Goal: Find contact information: Find contact information

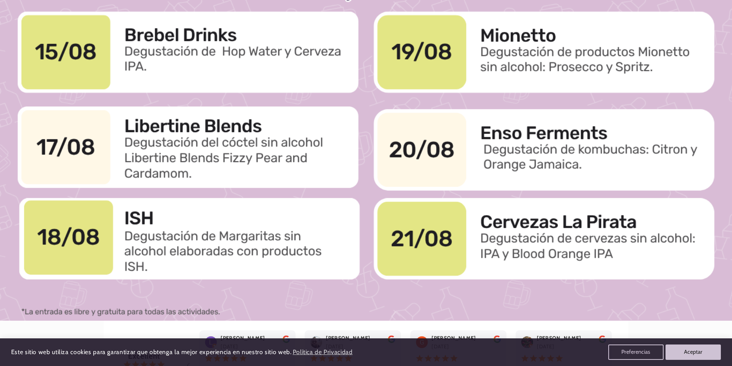
click at [519, 156] on div at bounding box center [366, 114] width 565 height 411
click at [509, 133] on div at bounding box center [366, 114] width 565 height 411
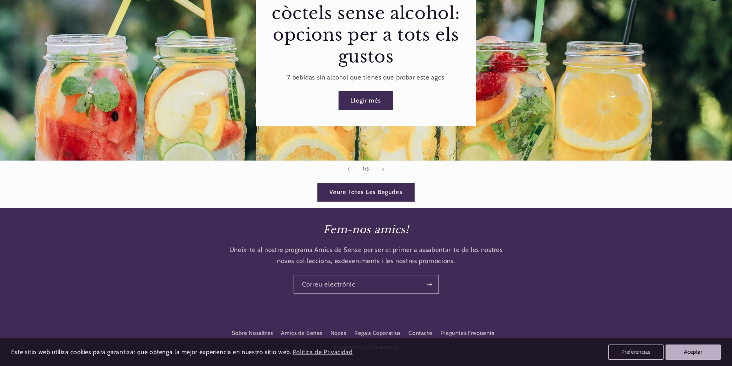
scroll to position [1460, 0]
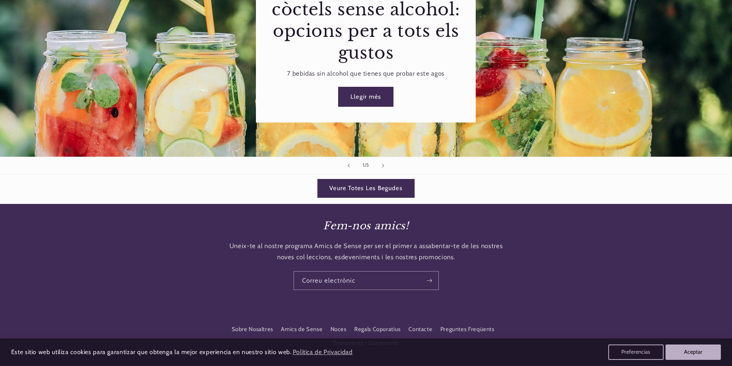
click at [367, 90] on link "Llegir més" at bounding box center [365, 96] width 55 height 19
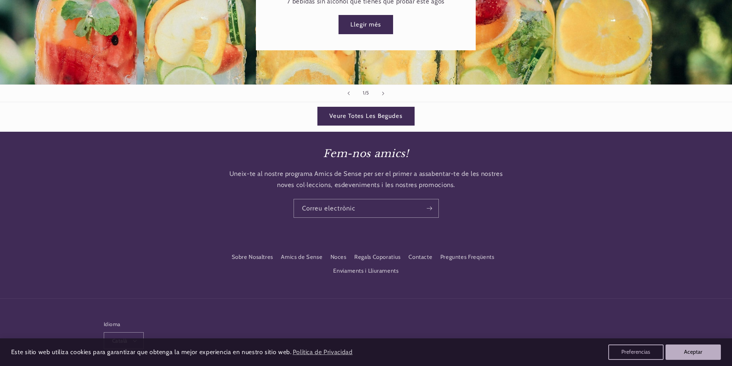
scroll to position [1533, 0]
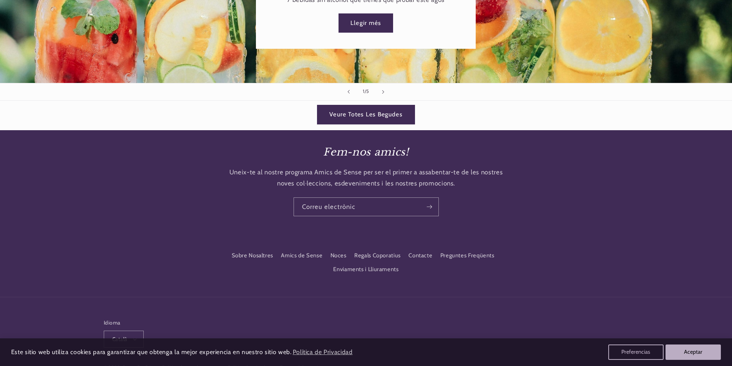
click at [352, 109] on link "Veure Totes Les Begudes" at bounding box center [365, 114] width 97 height 19
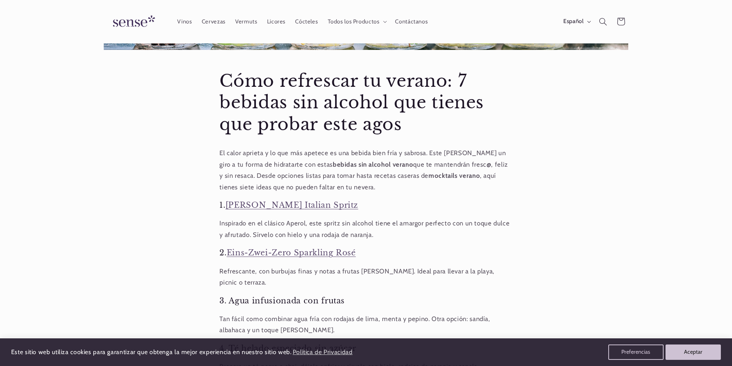
scroll to position [38, 0]
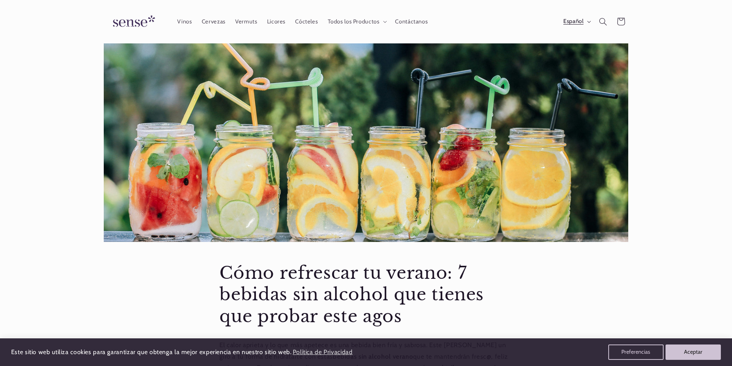
click at [586, 21] on button "Español" at bounding box center [576, 21] width 36 height 15
click at [559, 60] on link "Català" at bounding box center [569, 59] width 48 height 18
click at [561, 57] on link "Català" at bounding box center [569, 59] width 48 height 18
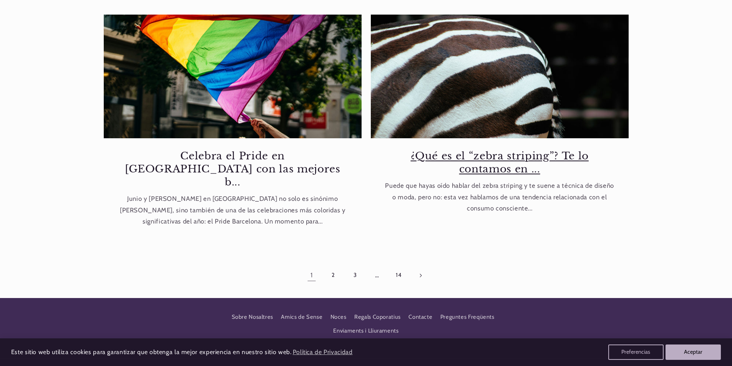
click at [485, 159] on link "¿Qué es el “zebra striping”? Te lo contamos en ..." at bounding box center [500, 162] width 234 height 26
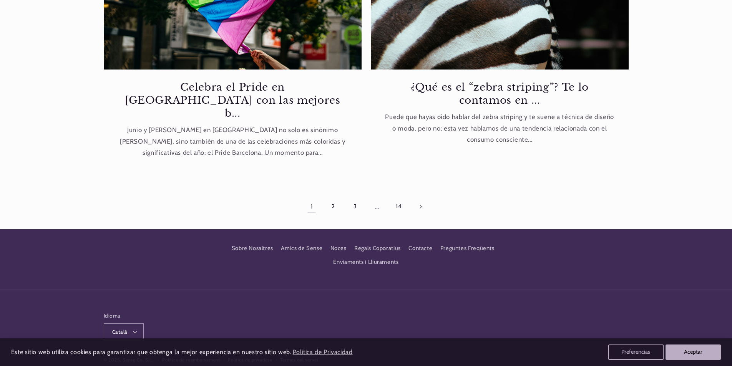
scroll to position [615, 0]
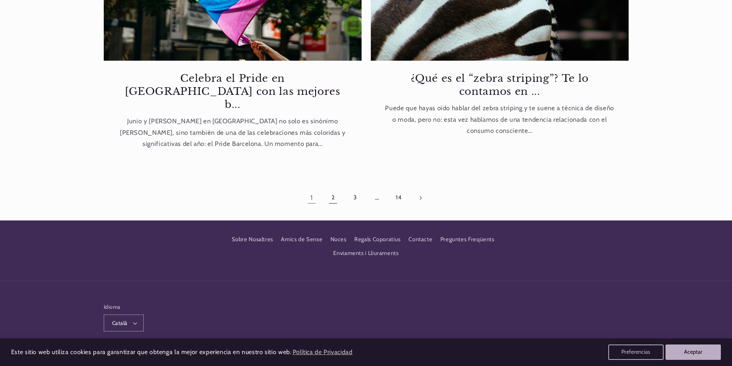
click at [333, 189] on link "2" at bounding box center [333, 198] width 18 height 18
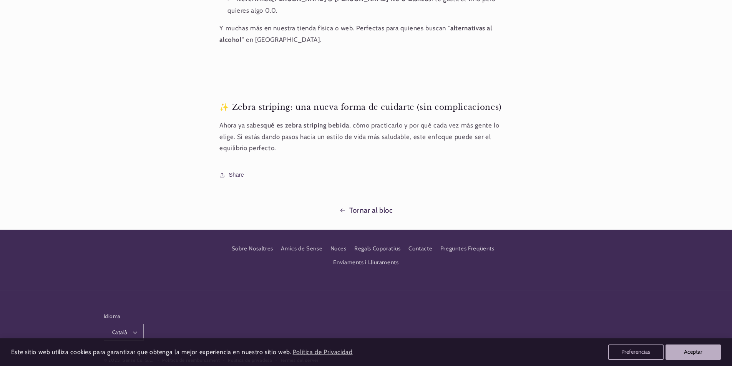
scroll to position [0, 512]
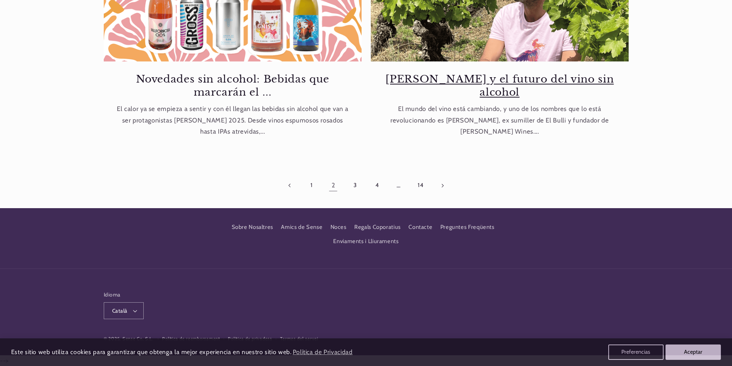
scroll to position [615, 0]
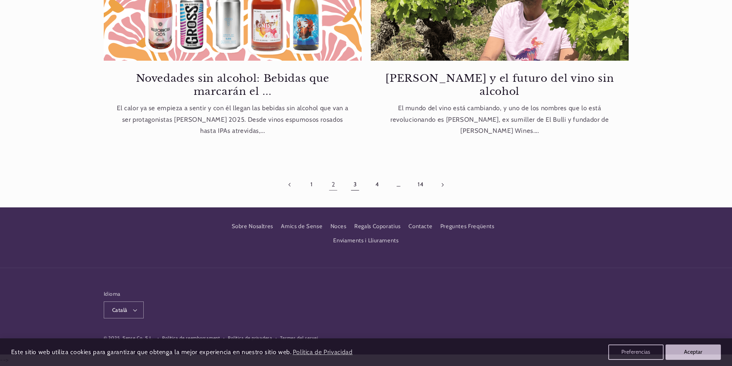
click at [356, 185] on link "3" at bounding box center [355, 185] width 18 height 18
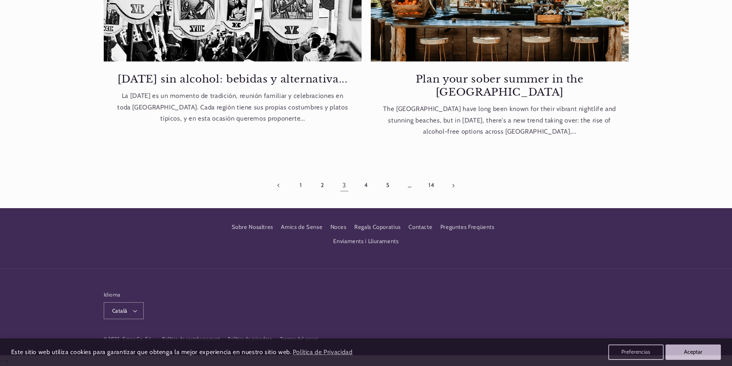
scroll to position [615, 0]
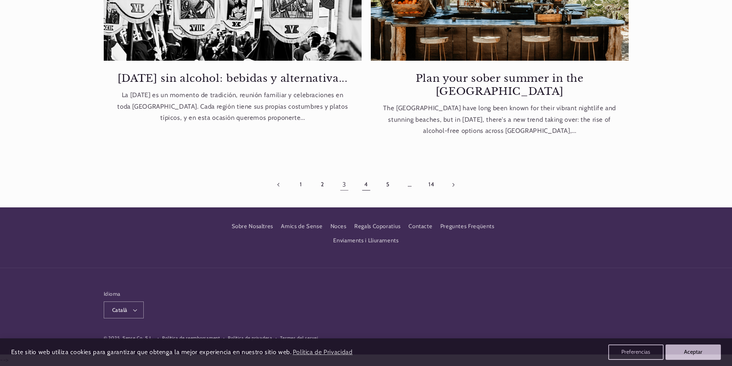
click at [365, 187] on link "4" at bounding box center [366, 185] width 18 height 18
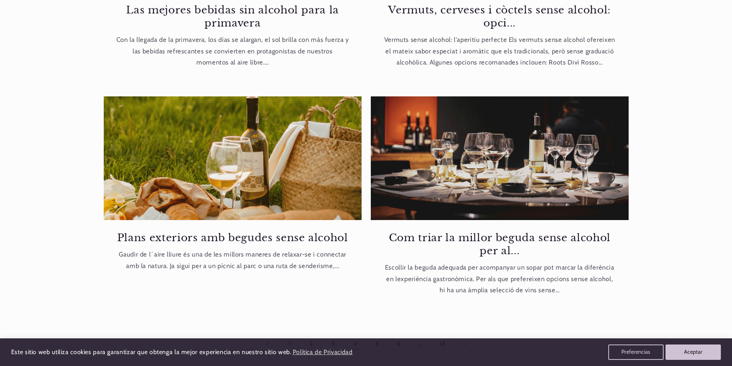
scroll to position [499, 0]
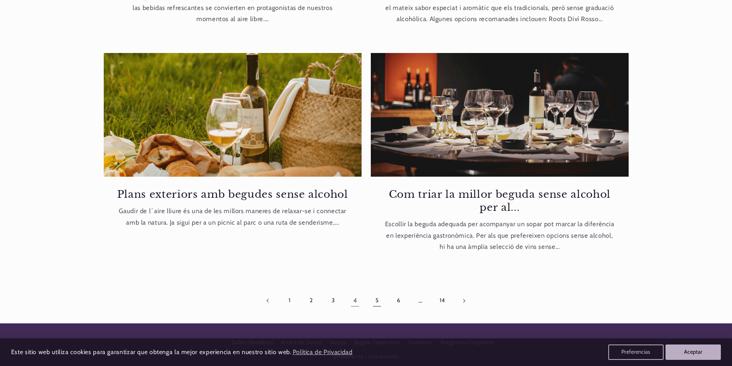
click at [375, 302] on link "5" at bounding box center [377, 301] width 18 height 18
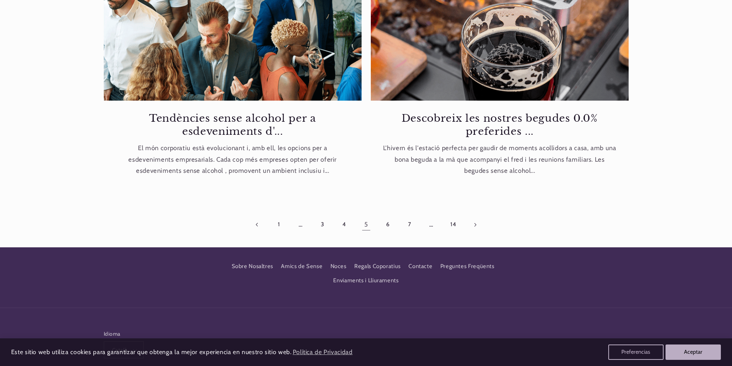
scroll to position [576, 0]
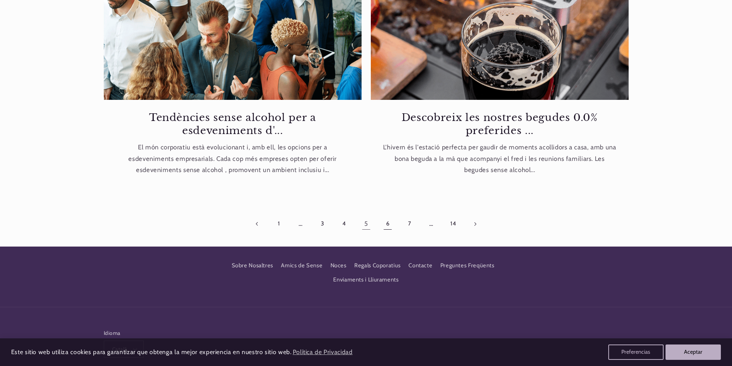
click at [387, 225] on link "6" at bounding box center [388, 224] width 18 height 18
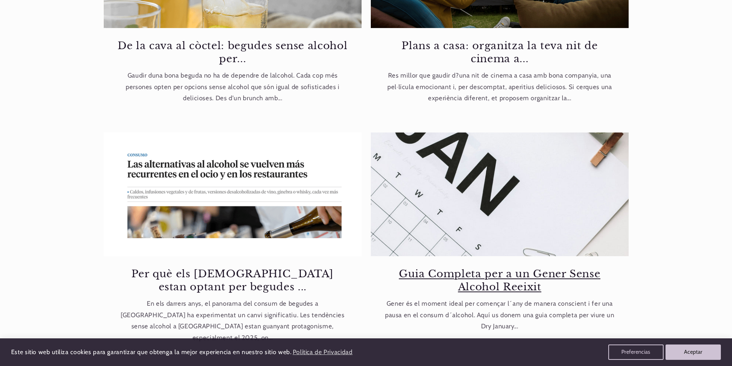
scroll to position [0, 512]
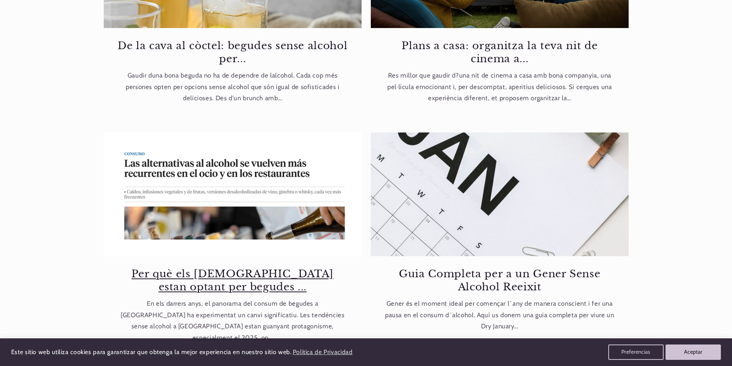
click at [199, 267] on link "Per què els espanyols estan optant per begudes ..." at bounding box center [233, 280] width 234 height 26
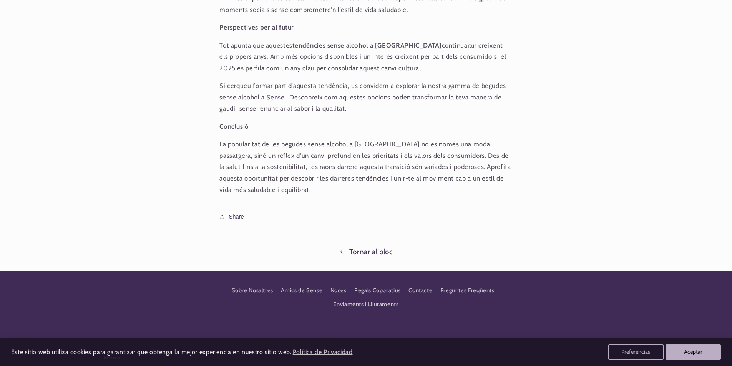
scroll to position [807, 0]
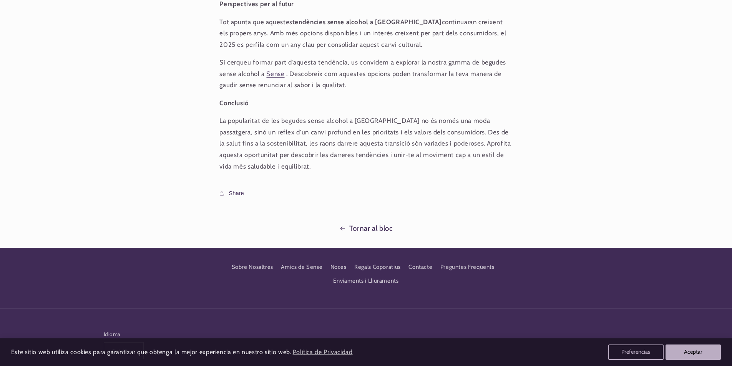
click at [374, 222] on link "Tornar al bloc" at bounding box center [366, 228] width 732 height 13
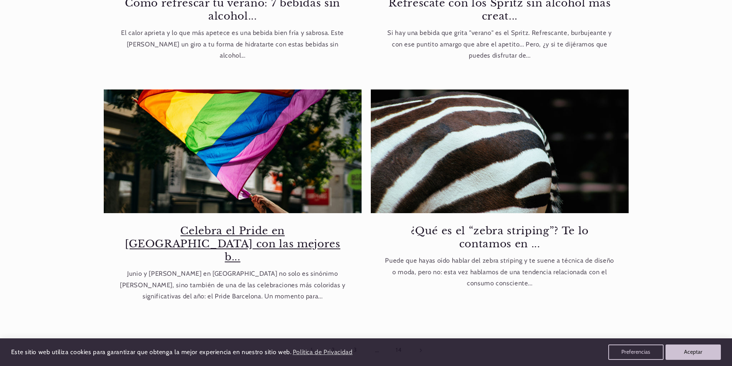
scroll to position [615, 0]
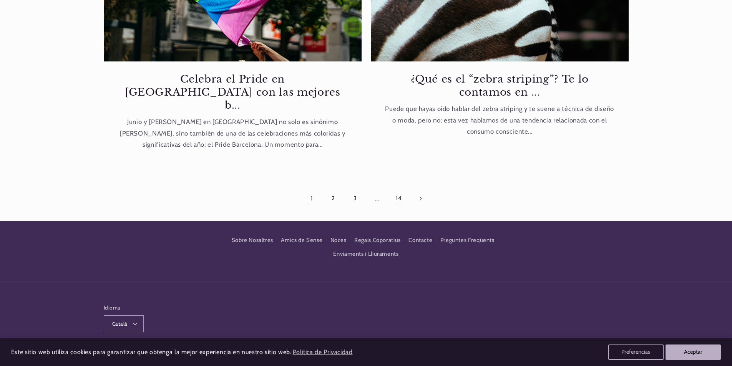
click at [398, 190] on link "14" at bounding box center [398, 199] width 18 height 18
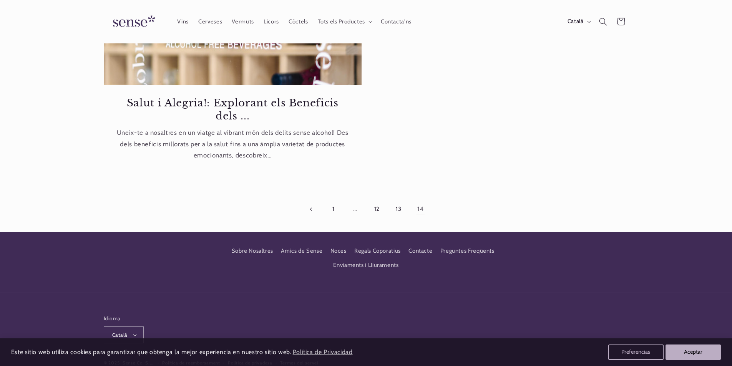
scroll to position [121, 0]
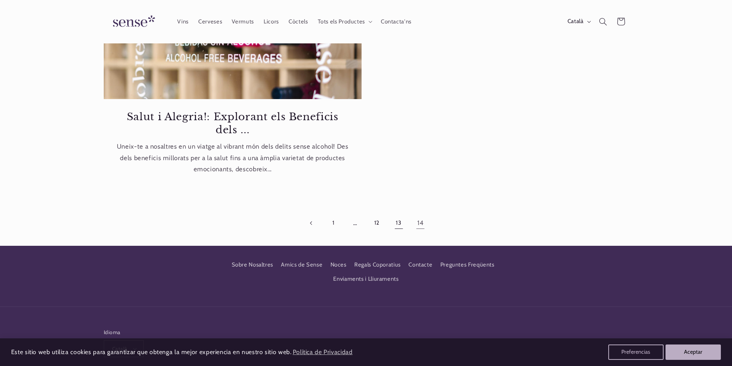
click at [399, 221] on link "13" at bounding box center [398, 223] width 18 height 18
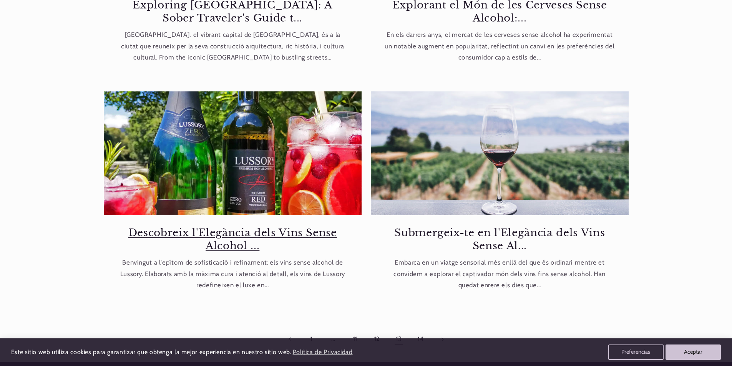
click at [230, 227] on link "Descobreix l'Elegància dels Vins Sense Alcohol ..." at bounding box center [233, 239] width 234 height 26
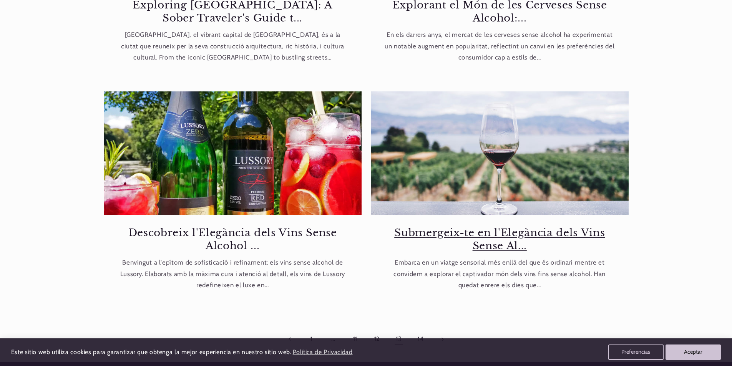
click at [465, 230] on link "Submergeix-te en l'Elegància dels Vins Sense Al..." at bounding box center [500, 239] width 234 height 26
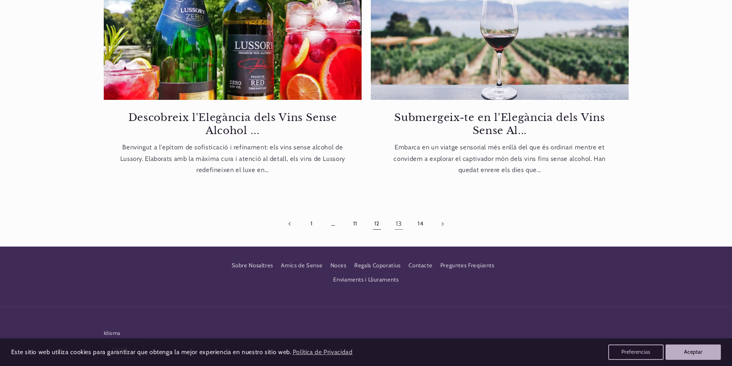
click at [375, 225] on link "12" at bounding box center [377, 224] width 18 height 18
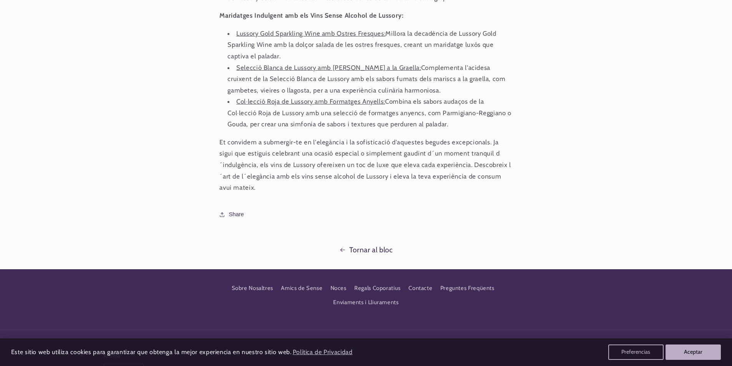
scroll to position [730, 0]
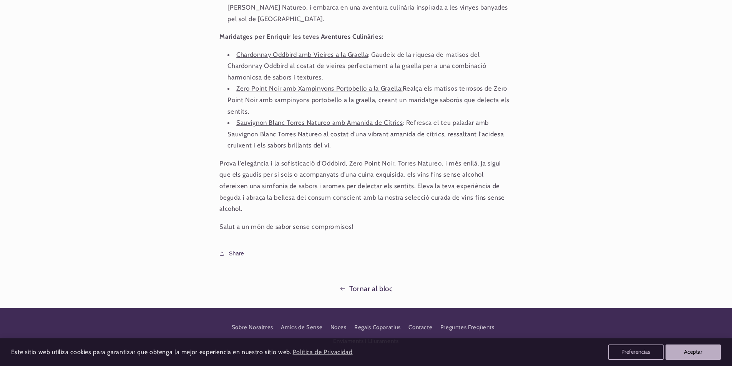
scroll to position [807, 0]
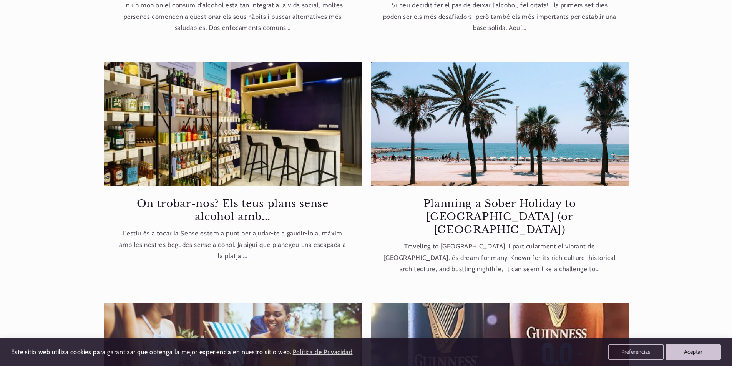
scroll to position [269, 0]
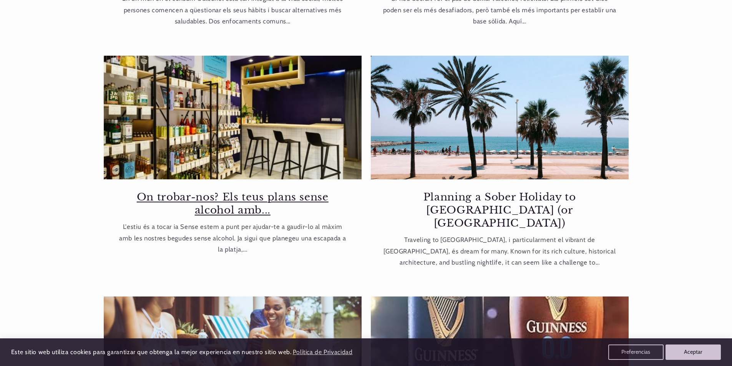
click at [227, 205] on link "On trobar-nos? Els teus plans sense alcohol amb..." at bounding box center [233, 203] width 234 height 26
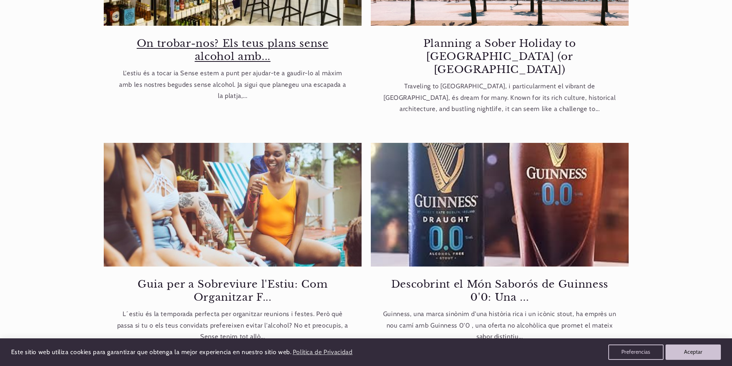
scroll to position [0, 0]
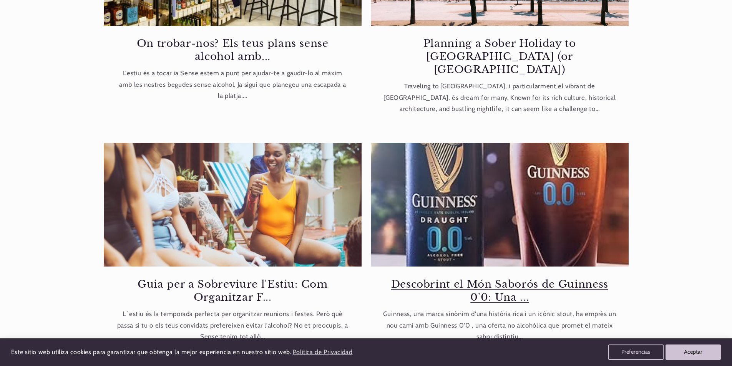
click at [548, 278] on link "Descobrint el Món Saborós de Guinness 0'0: Una ..." at bounding box center [500, 291] width 234 height 26
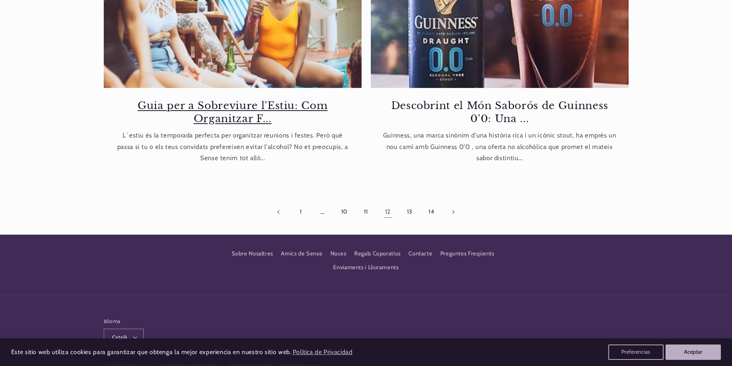
scroll to position [615, 0]
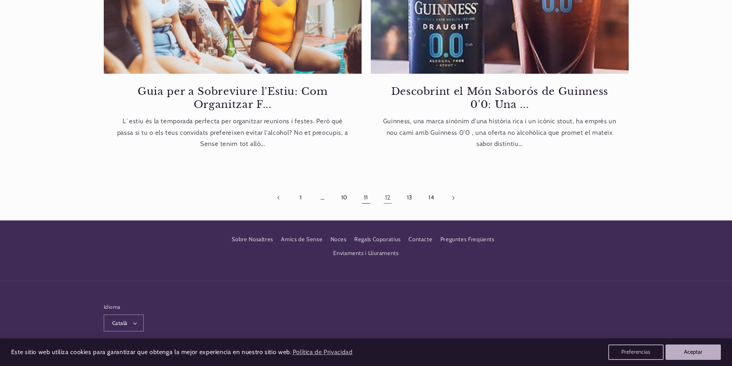
click at [363, 189] on link "11" at bounding box center [366, 198] width 18 height 18
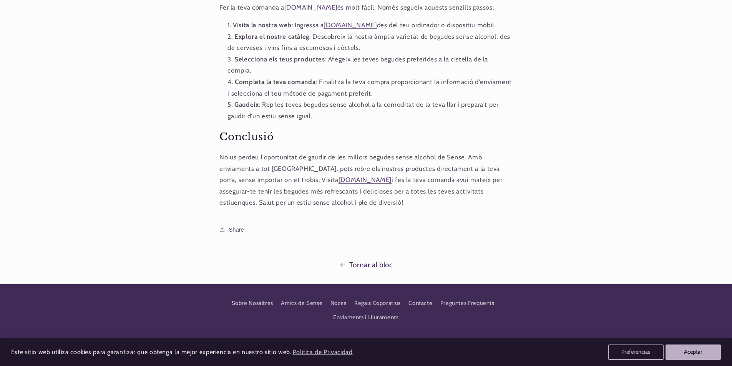
scroll to position [796, 0]
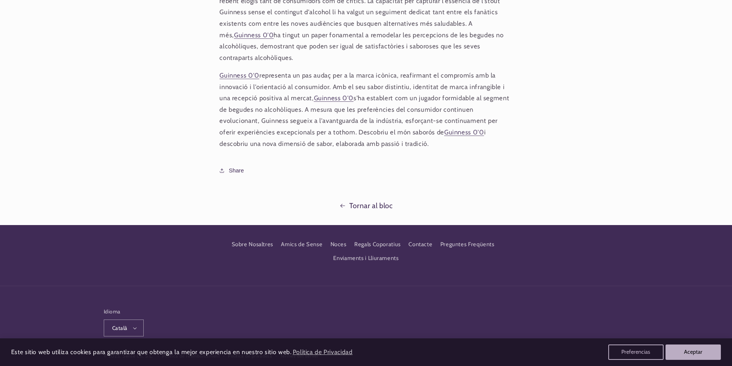
scroll to position [0, 512]
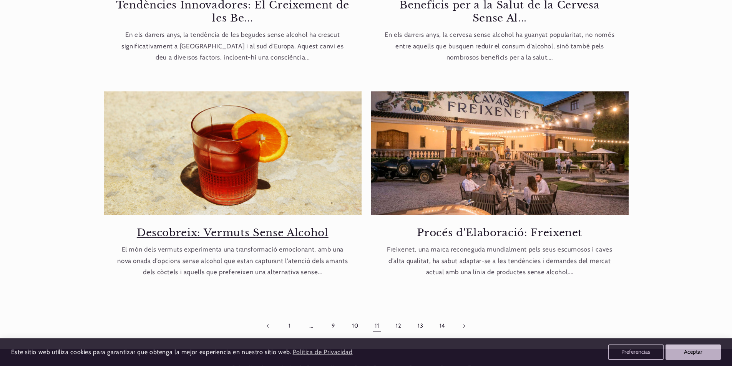
scroll to position [0, 512]
click at [229, 235] on link "Descobreix: Vermuts Sense Alcohol" at bounding box center [233, 232] width 234 height 13
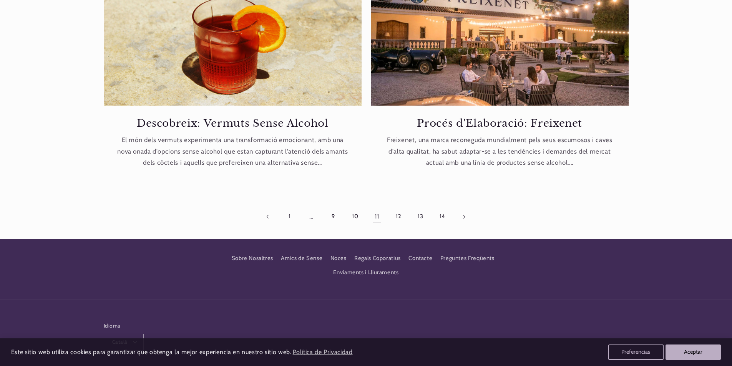
scroll to position [602, 0]
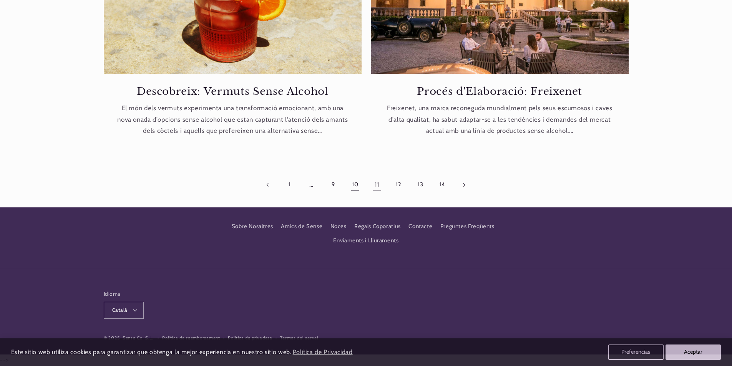
click at [357, 185] on link "10" at bounding box center [355, 185] width 18 height 18
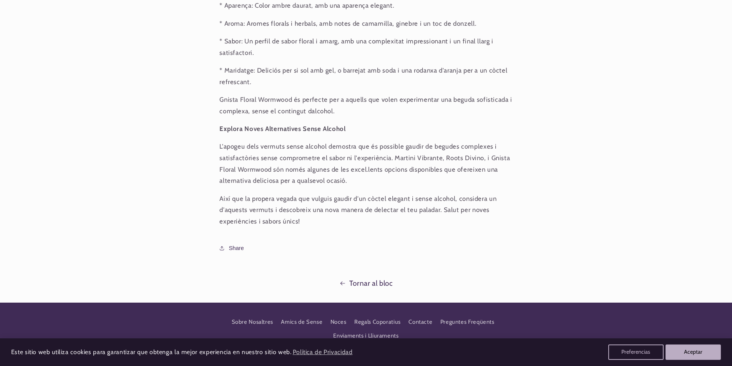
scroll to position [0, 512]
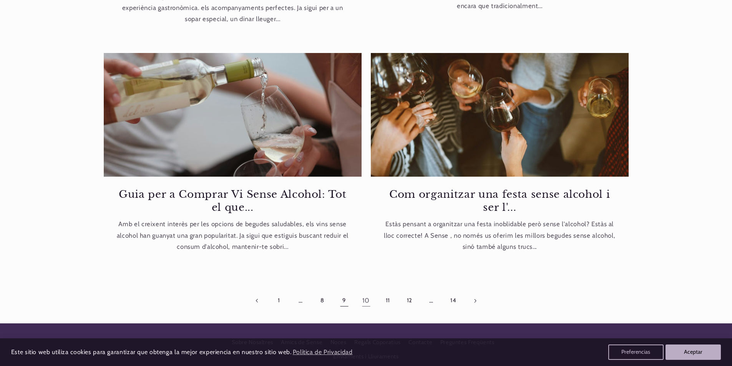
click at [347, 304] on link "9" at bounding box center [344, 301] width 18 height 18
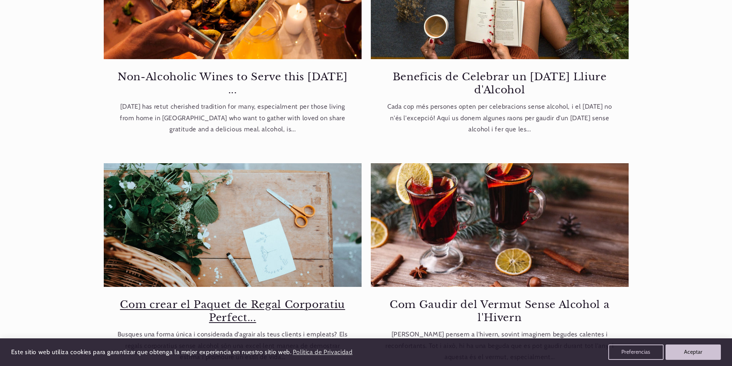
scroll to position [461, 0]
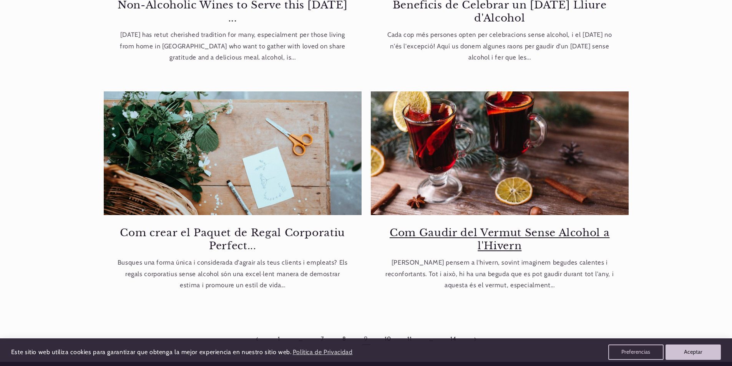
click at [436, 230] on link "Com Gaudir del Vermut Sense Alcohol a l'Hivern" at bounding box center [500, 239] width 234 height 26
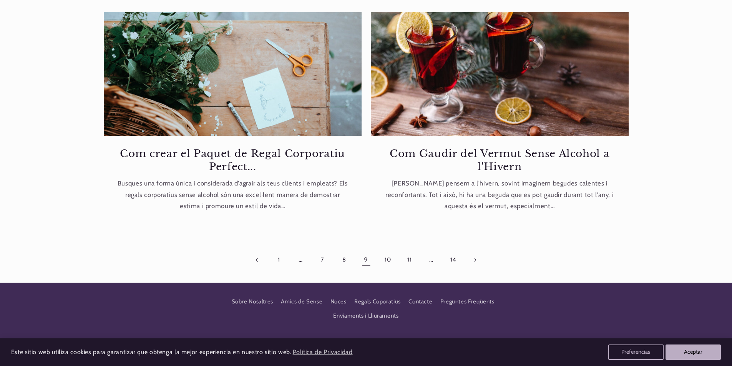
scroll to position [615, 0]
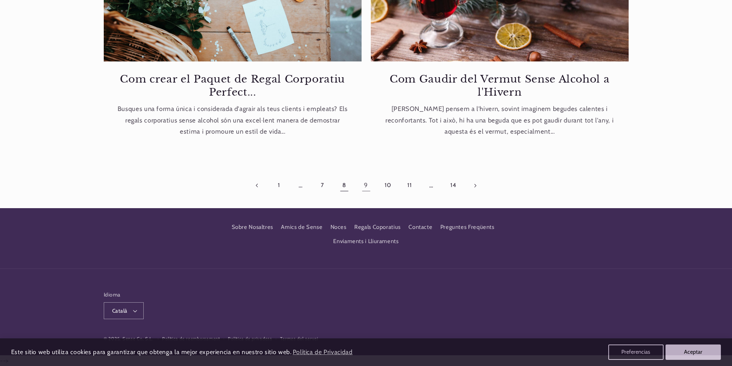
click at [345, 188] on link "8" at bounding box center [344, 186] width 18 height 18
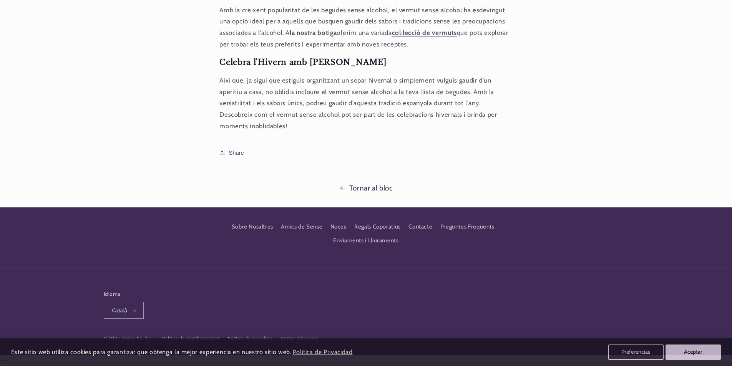
scroll to position [0, 512]
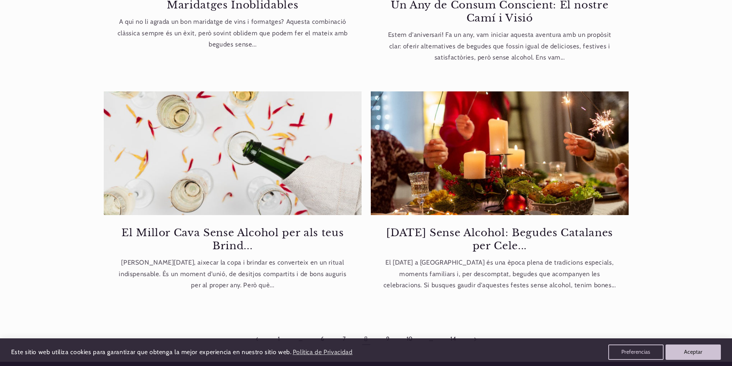
scroll to position [0, 512]
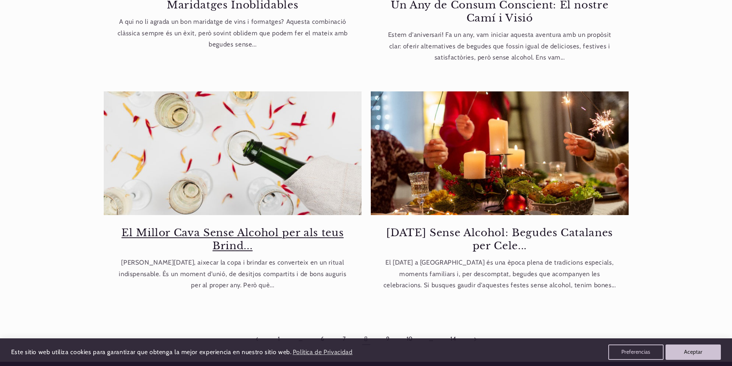
click at [227, 235] on link "El Millor Cava Sense Alcohol per als teus Brind..." at bounding box center [233, 239] width 234 height 26
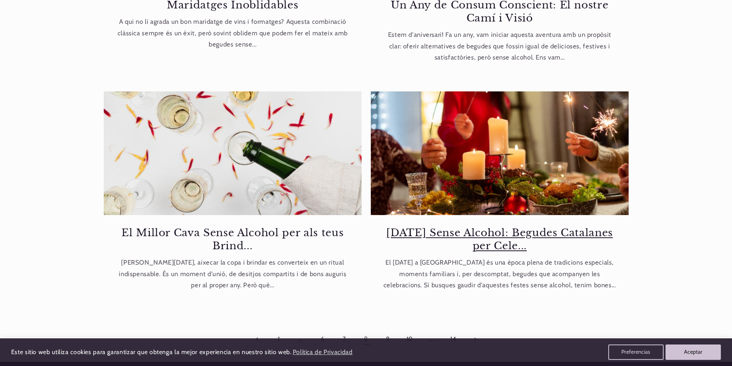
click at [488, 234] on link "Nadal Sense Alcohol: Begudes Catalanes per Cele..." at bounding box center [500, 239] width 234 height 26
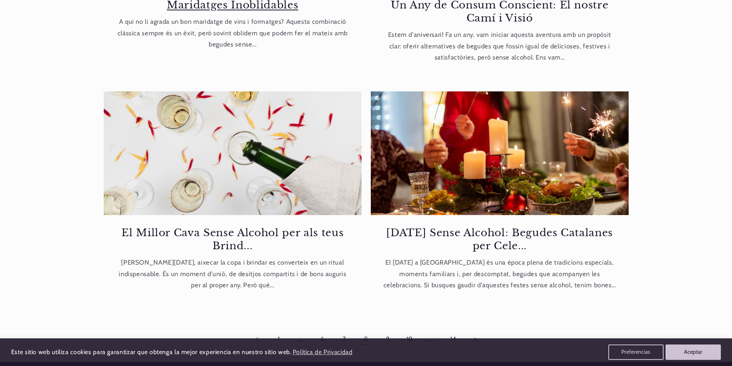
scroll to position [576, 0]
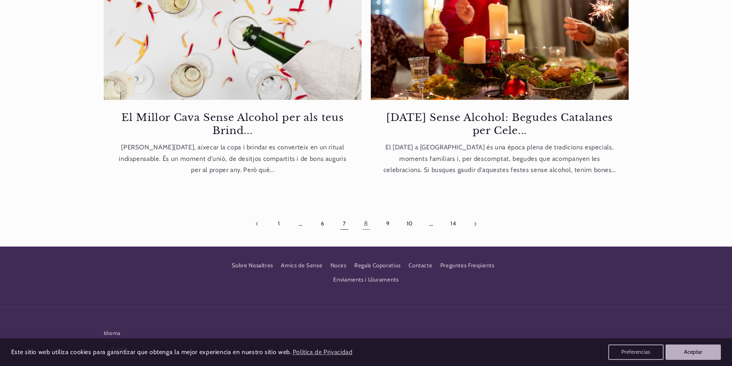
click at [345, 226] on link "7" at bounding box center [344, 224] width 18 height 18
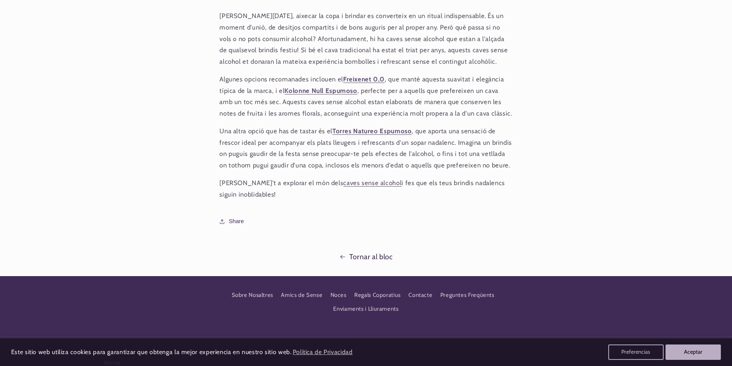
scroll to position [0, 512]
click at [350, 131] on strong "Torres Natureo Espumoso" at bounding box center [372, 131] width 80 height 8
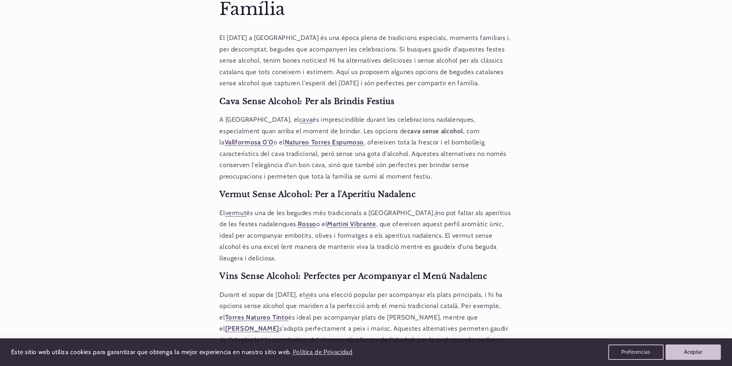
scroll to position [0, 512]
click at [273, 138] on strong "Vallformosa 0'0" at bounding box center [249, 142] width 49 height 8
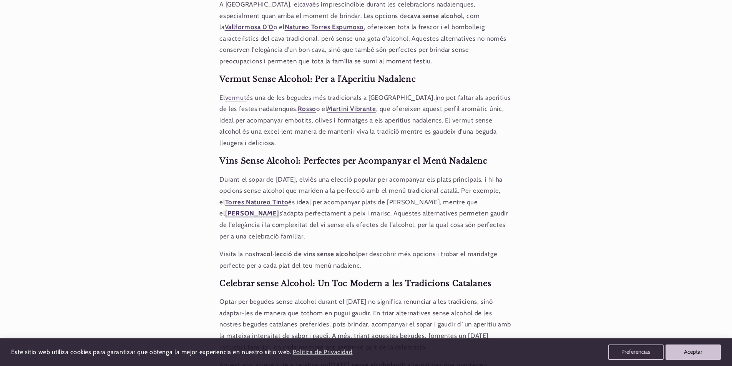
click at [279, 209] on strong "Cognato Chenin Blanc" at bounding box center [252, 213] width 54 height 8
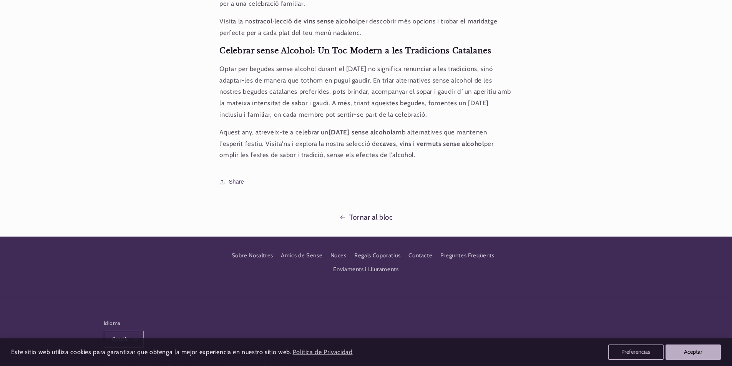
scroll to position [723, 0]
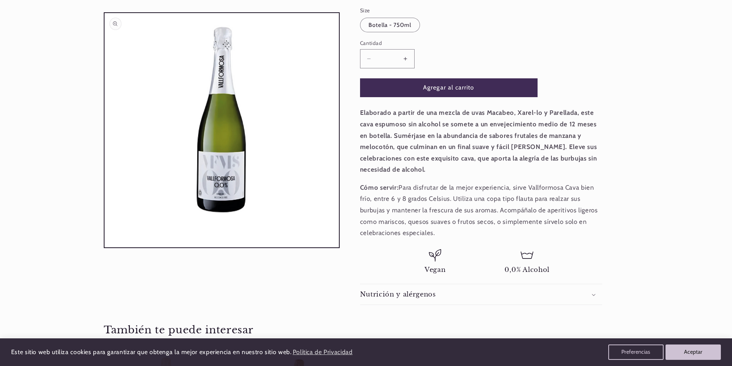
scroll to position [154, 0]
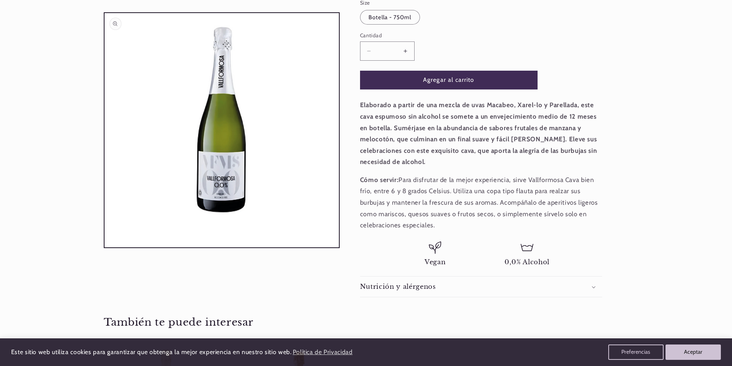
click at [104, 247] on button "Abrir elemento multimedia 1 en una ventana modal" at bounding box center [104, 247] width 0 height 0
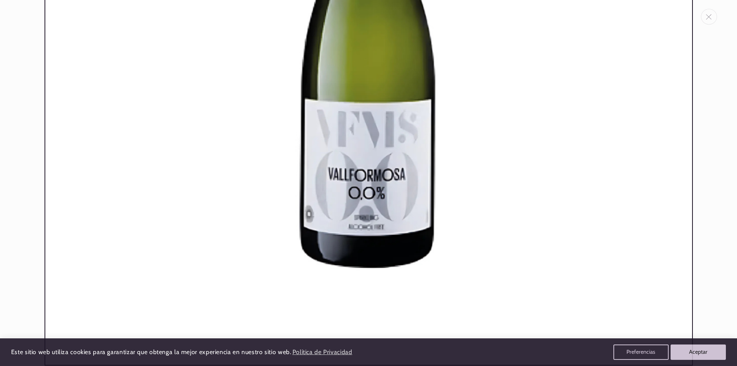
scroll to position [0, 0]
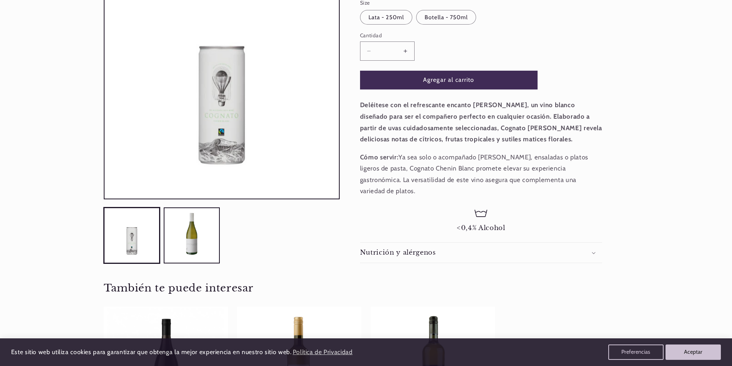
scroll to position [0, 512]
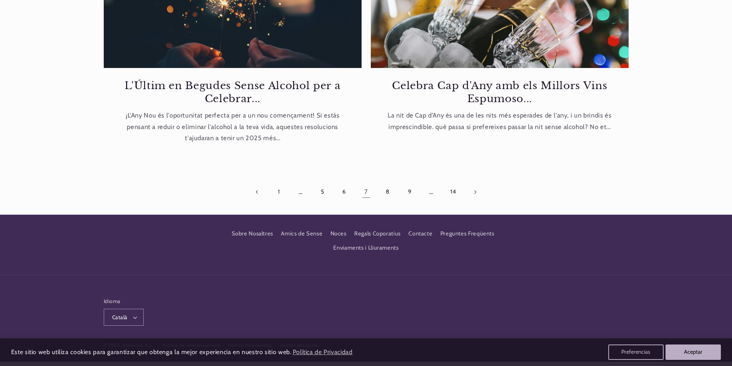
scroll to position [615, 0]
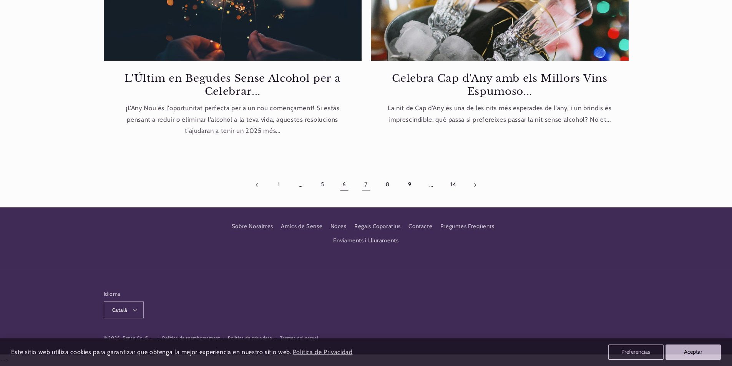
click at [343, 186] on link "6" at bounding box center [344, 185] width 18 height 18
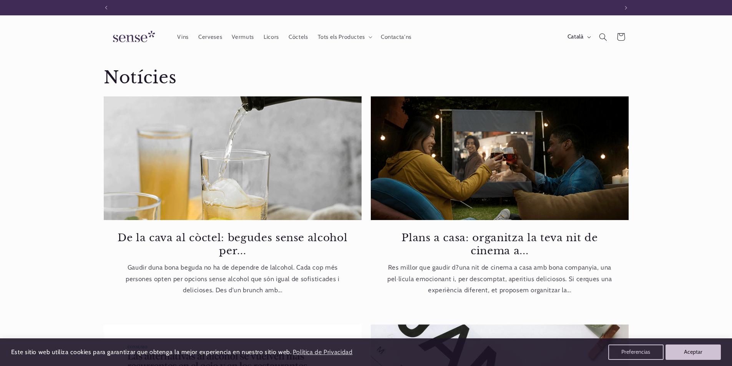
scroll to position [0, 512]
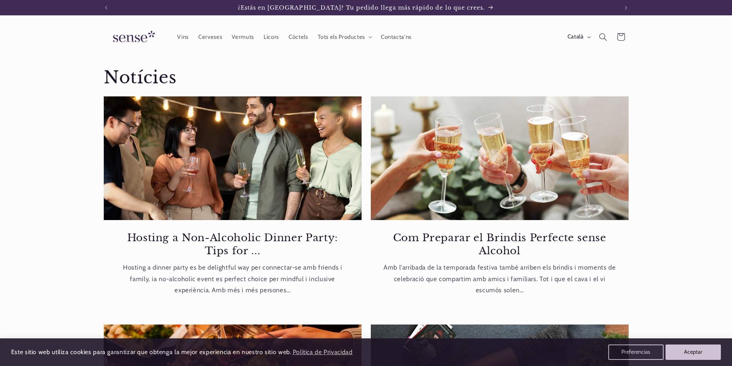
scroll to position [615, 0]
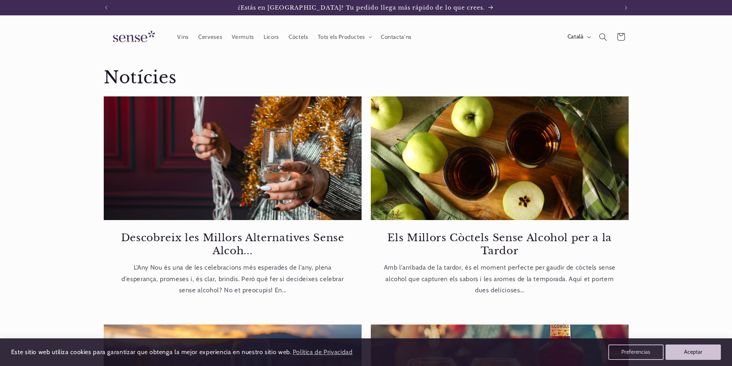
scroll to position [499, 0]
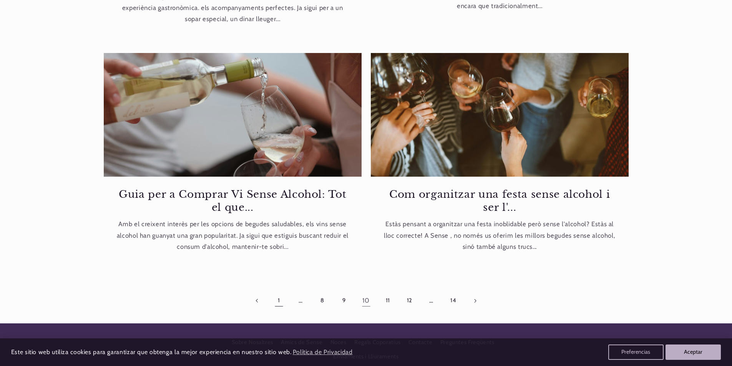
click at [279, 302] on link "1" at bounding box center [279, 301] width 18 height 18
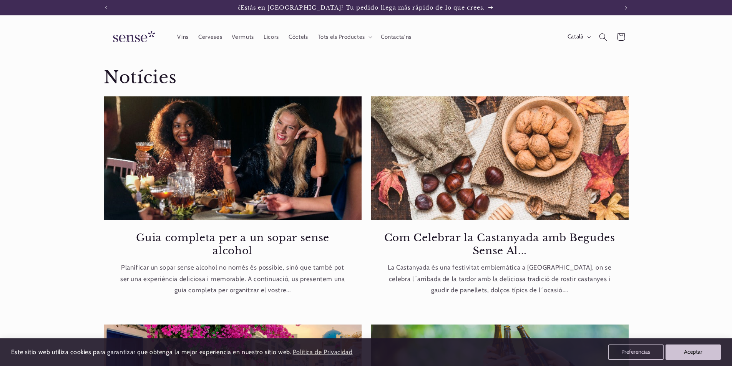
scroll to position [602, 0]
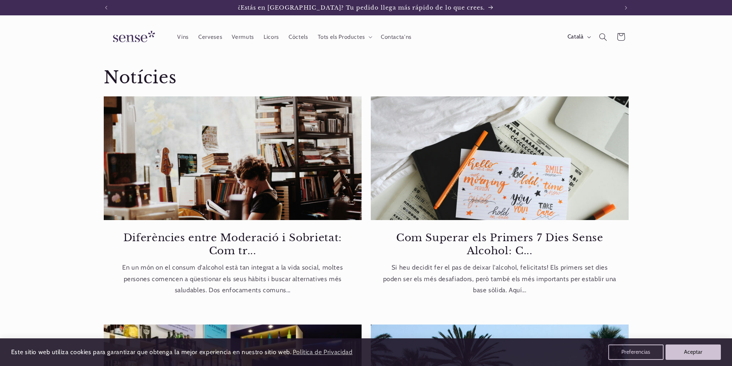
scroll to position [615, 0]
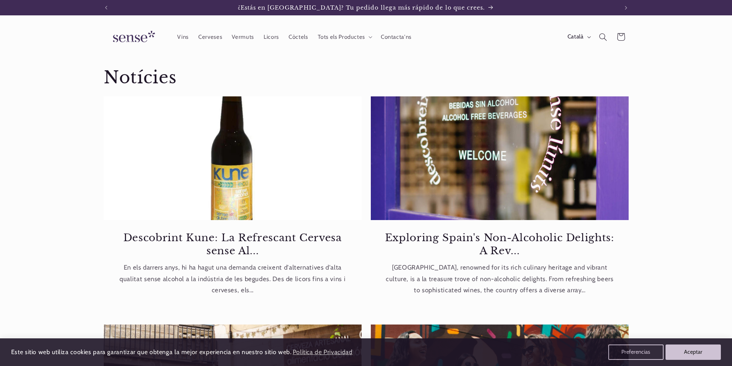
scroll to position [576, 0]
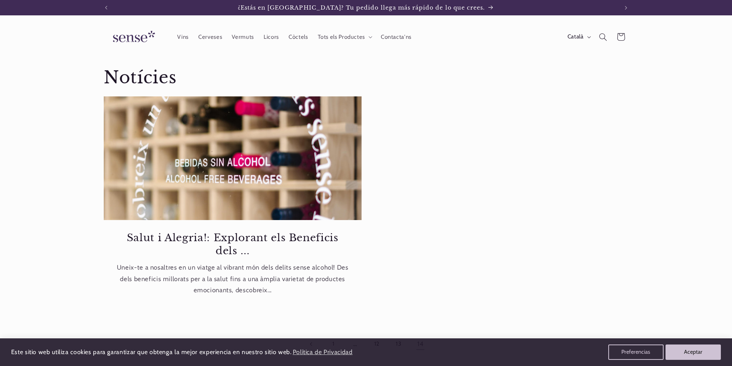
scroll to position [121, 0]
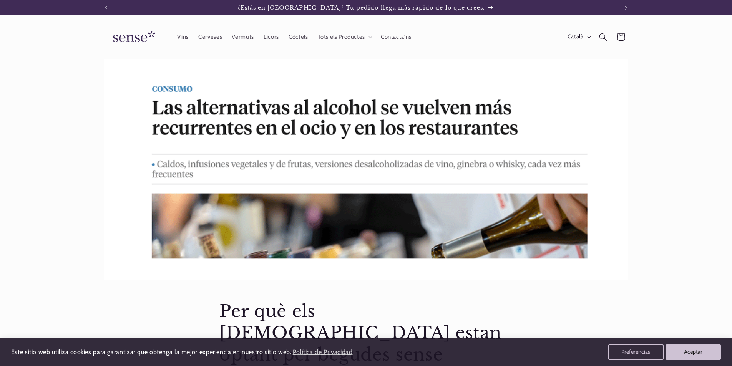
scroll to position [807, 0]
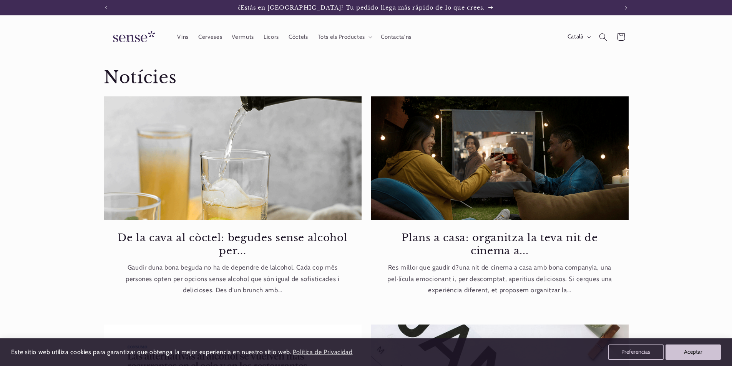
scroll to position [192, 0]
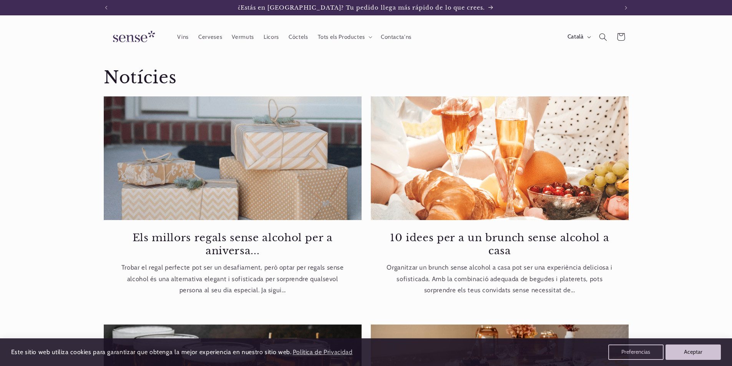
scroll to position [576, 0]
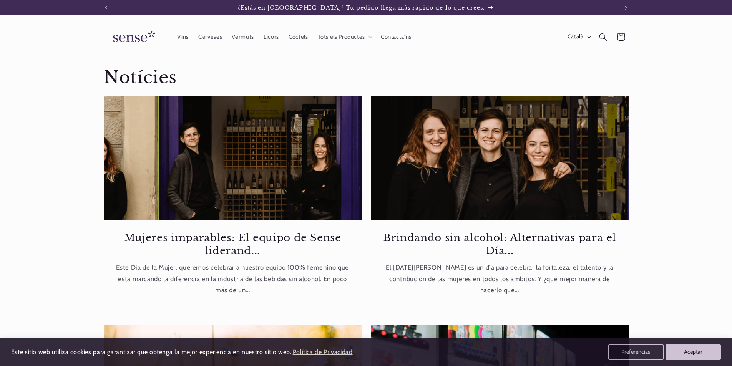
scroll to position [499, 0]
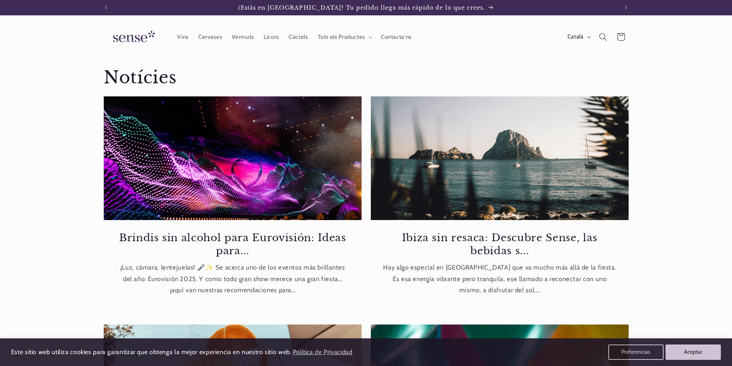
scroll to position [615, 0]
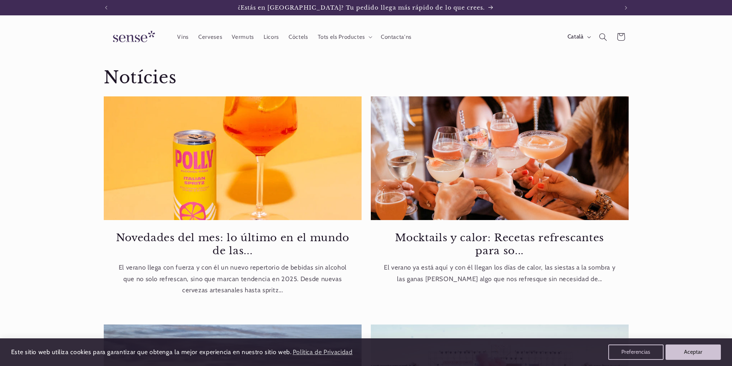
scroll to position [615, 0]
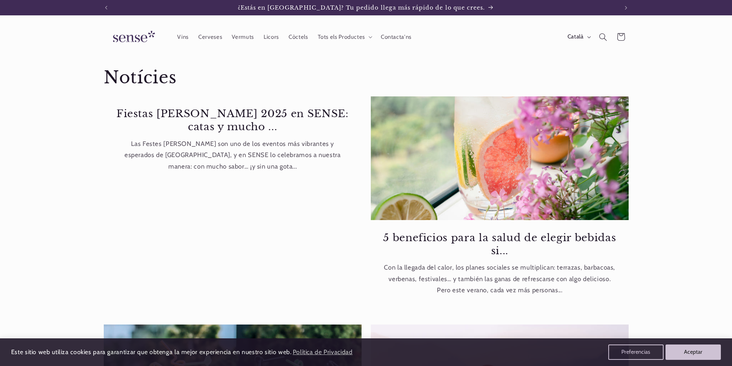
scroll to position [615, 0]
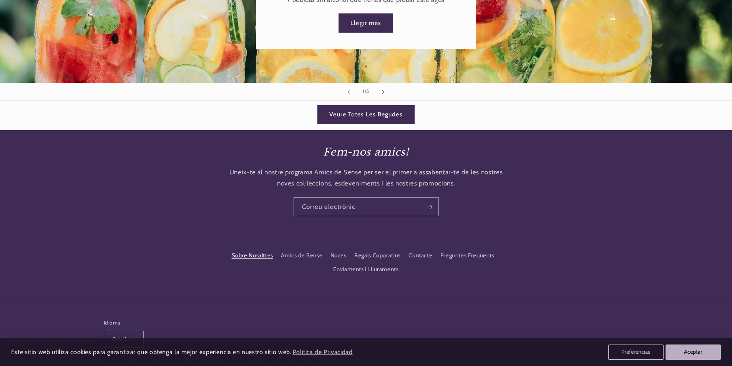
scroll to position [0, 512]
click at [242, 255] on link "Sobre Nosaltres" at bounding box center [252, 257] width 41 height 12
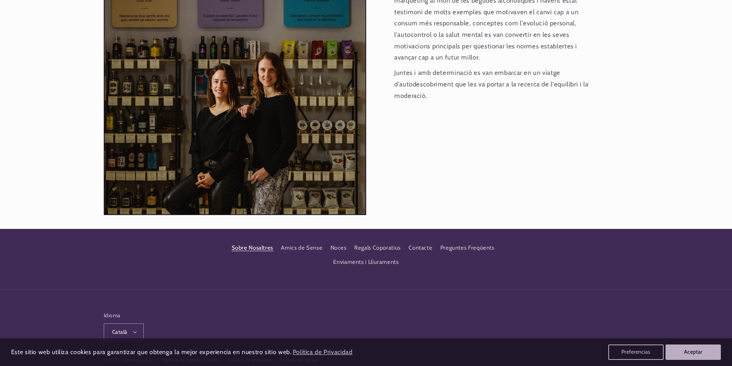
scroll to position [0, 512]
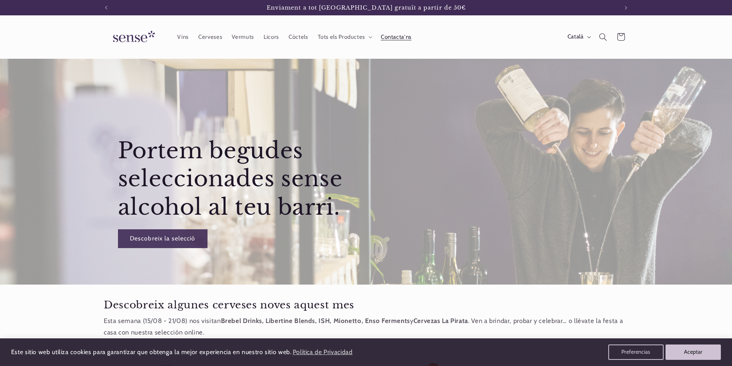
click at [392, 38] on span "Contacta'ns" at bounding box center [396, 36] width 31 height 7
click at [394, 36] on span "Contacta'ns" at bounding box center [396, 36] width 31 height 7
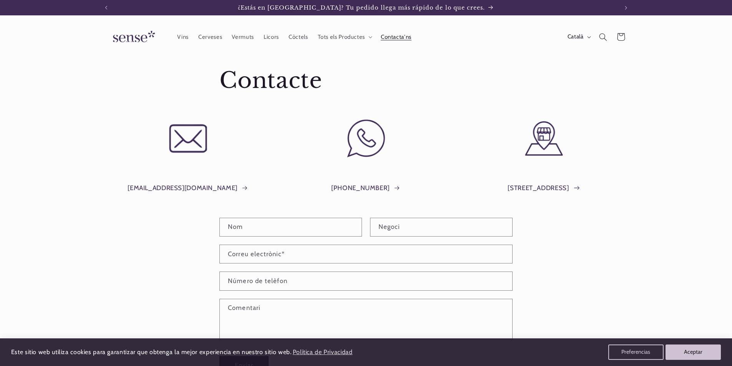
click at [563, 187] on link "[STREET_ADDRESS]" at bounding box center [543, 188] width 72 height 12
click at [570, 190] on link "Plaça del Sol, 1, Barcelona" at bounding box center [543, 188] width 72 height 12
